Goal: Find specific page/section: Find specific page/section

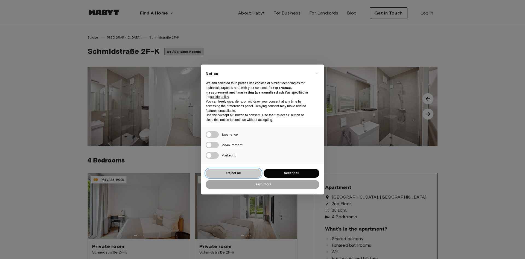
click at [254, 176] on button "Reject all" at bounding box center [234, 173] width 56 height 9
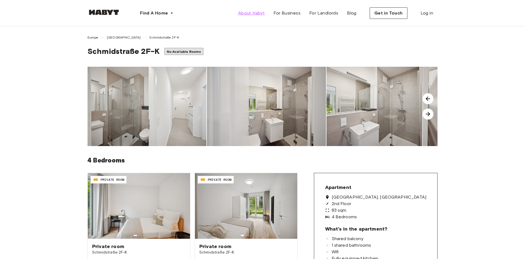
click at [250, 13] on span "About Habyt" at bounding box center [251, 13] width 27 height 7
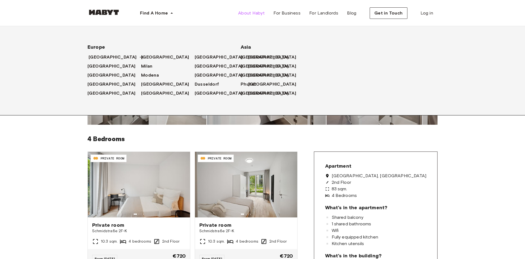
scroll to position [112, 0]
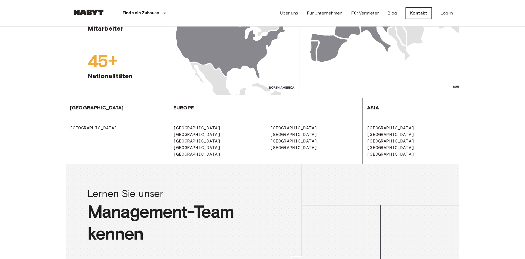
scroll to position [614, 0]
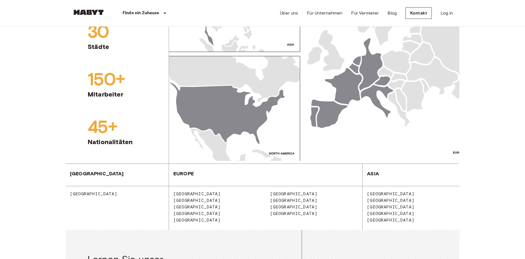
click at [287, 200] on span "Switzerland" at bounding box center [292, 200] width 52 height 5
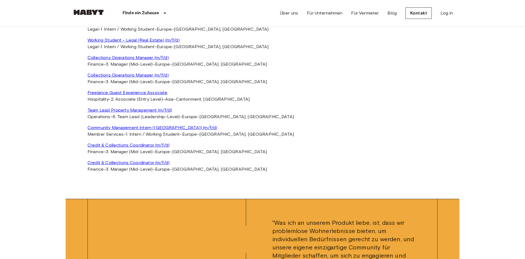
scroll to position [1227, 0]
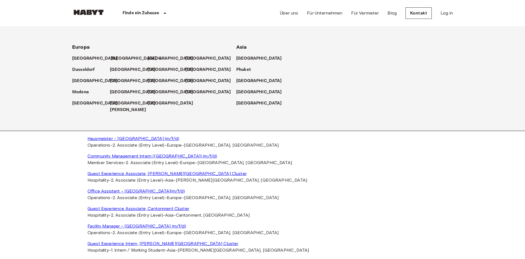
click at [118, 57] on p "[GEOGRAPHIC_DATA]" at bounding box center [134, 58] width 46 height 7
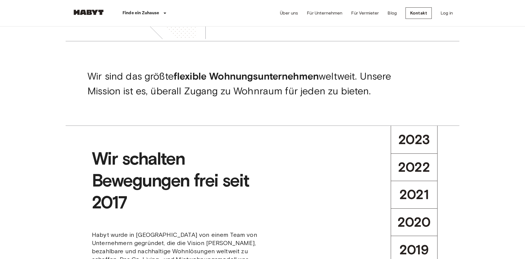
scroll to position [1227, 0]
